Goal: Browse casually: Explore the website without a specific task or goal

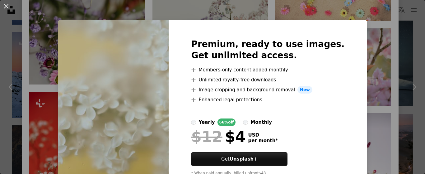
click at [401, 97] on div "An X shape Premium, ready to use images. Get unlimited access. A plus sign Memb…" at bounding box center [212, 87] width 425 height 174
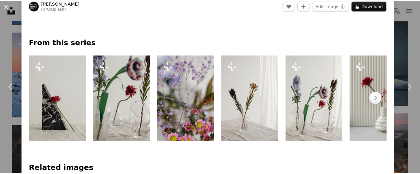
scroll to position [276, 0]
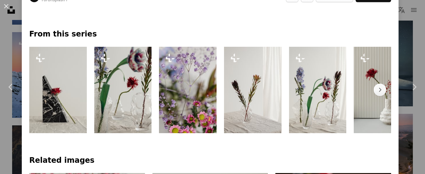
click at [411, 43] on div "An X shape Chevron left Chevron right [PERSON_NAME] For Unsplash+ A heart A plu…" at bounding box center [212, 87] width 425 height 174
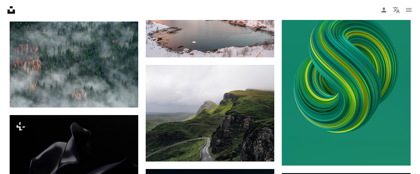
scroll to position [4221, 0]
